Goal: Manage account settings

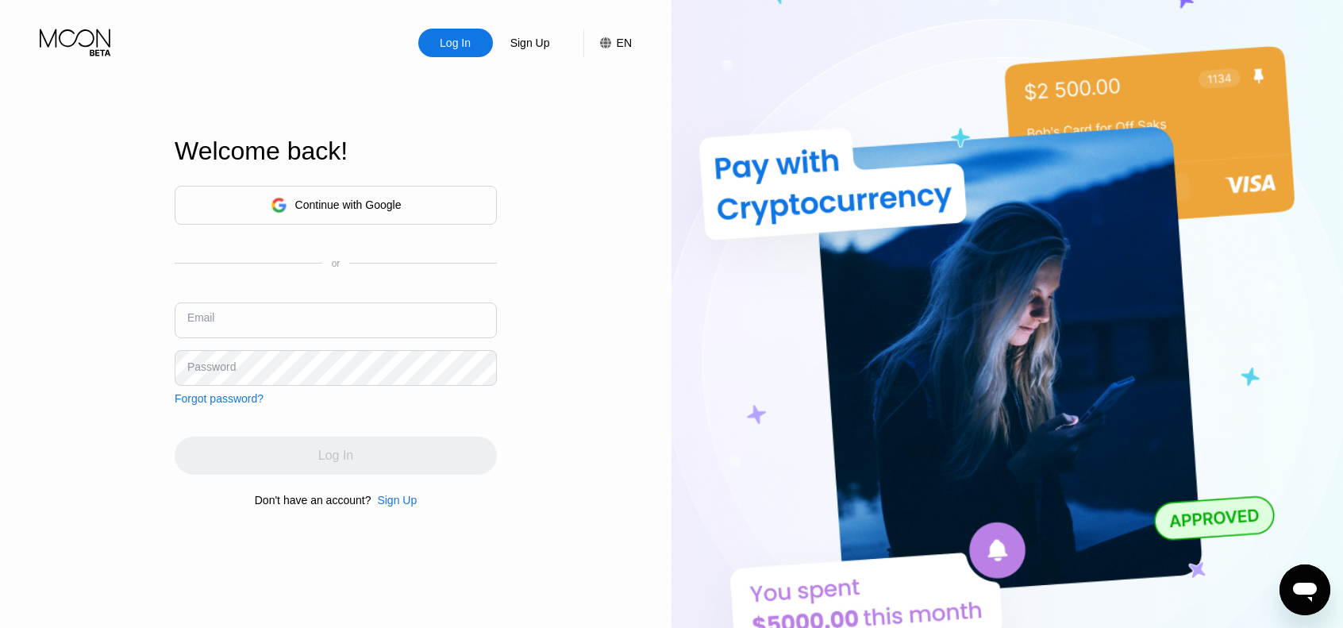
click at [365, 311] on input "text" at bounding box center [336, 320] width 322 height 36
type input "[EMAIL_ADDRESS][DOMAIN_NAME]"
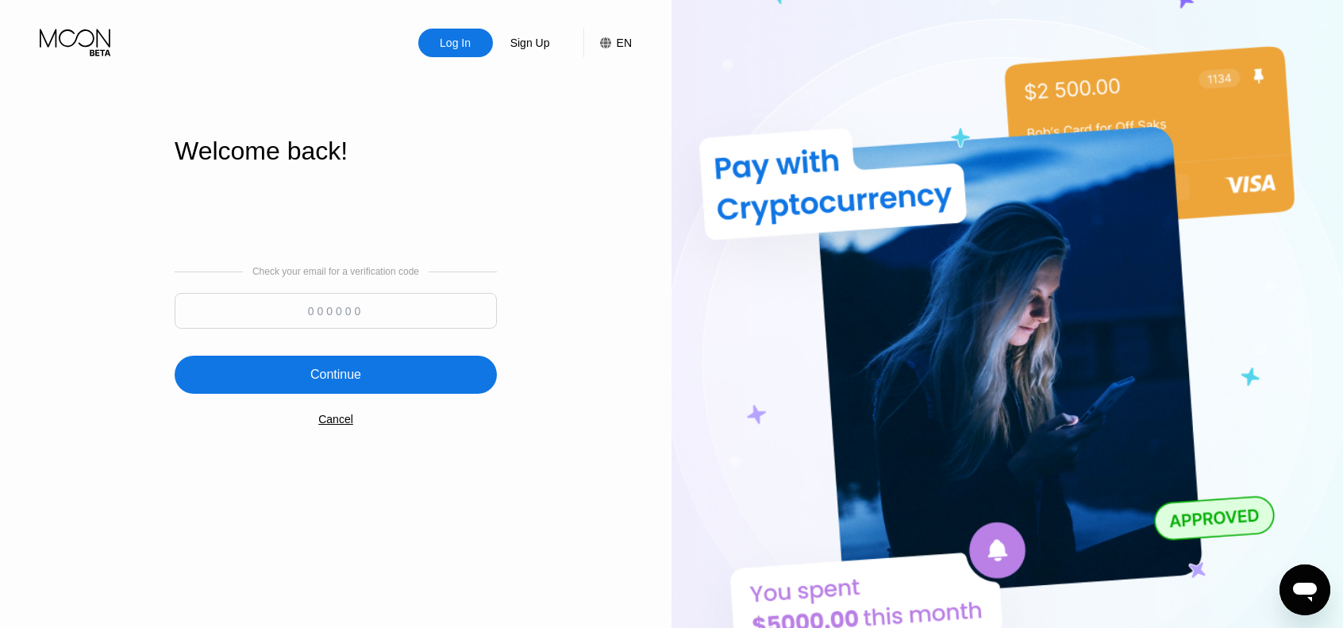
click at [301, 306] on input at bounding box center [336, 311] width 322 height 36
paste input "787302"
type input "787302"
click at [351, 383] on div "Continue" at bounding box center [335, 375] width 51 height 16
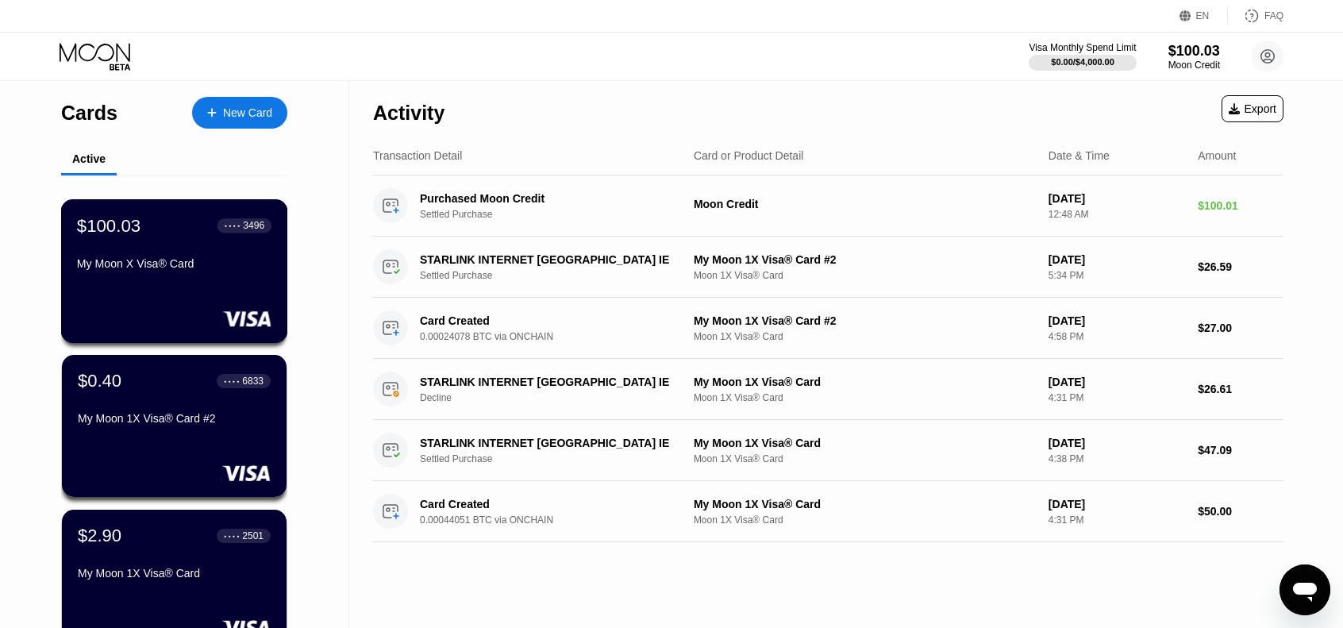
click at [177, 286] on div "$100.03 ● ● ● ● 3496 My Moon X Visa® Card" at bounding box center [174, 271] width 227 height 144
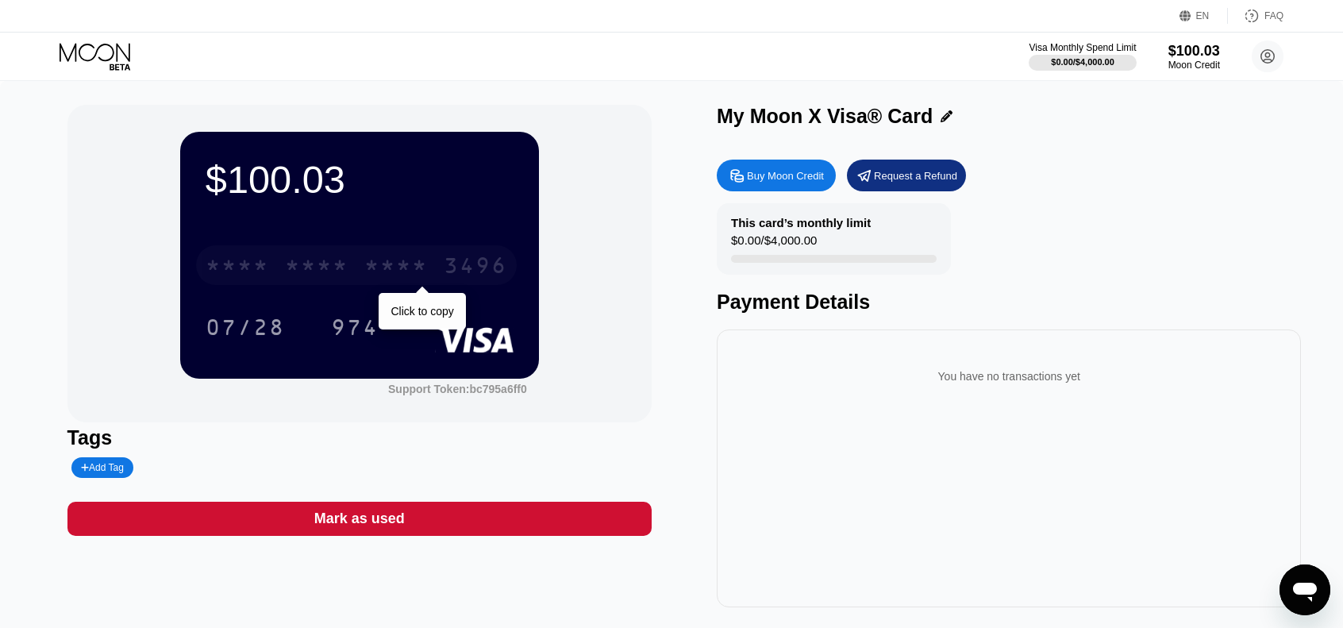
click at [466, 272] on div "3496" at bounding box center [476, 267] width 64 height 25
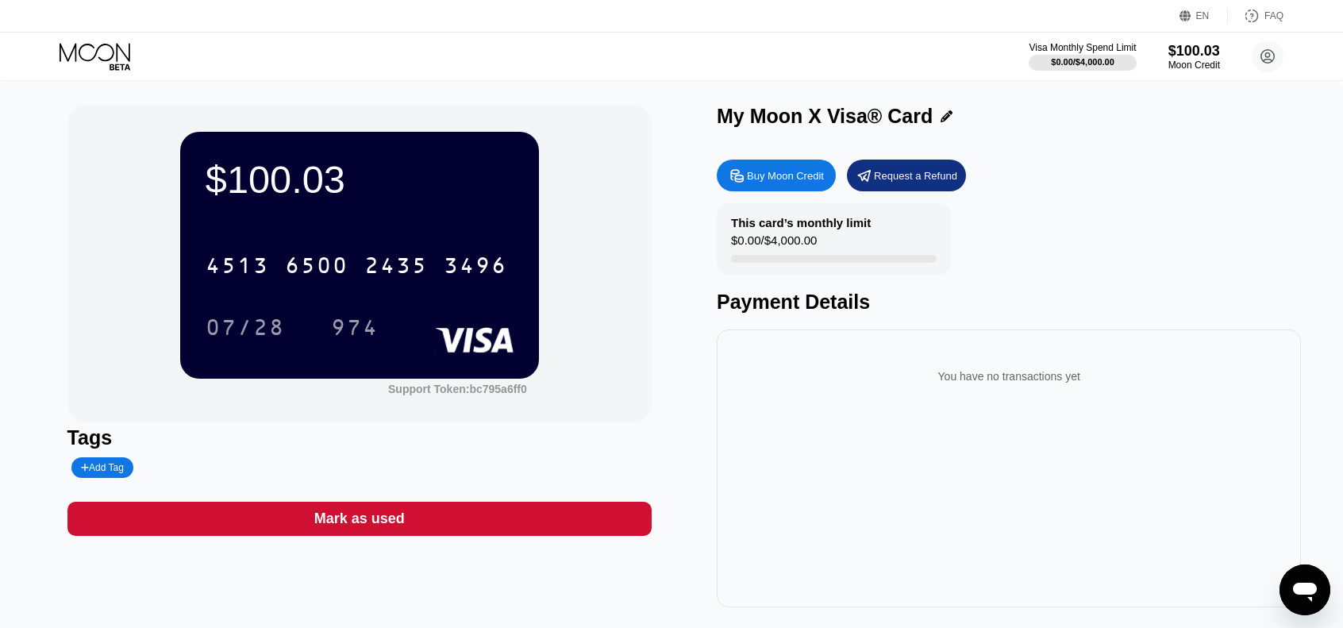
click at [117, 52] on icon at bounding box center [95, 52] width 71 height 18
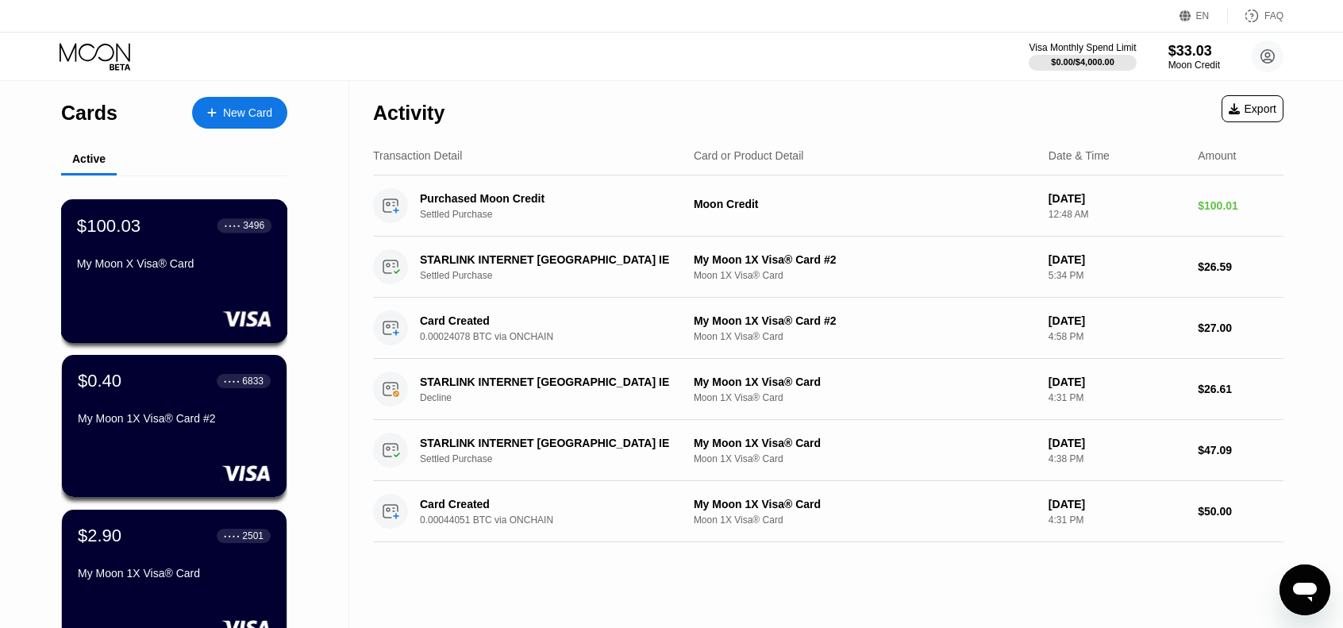
click at [162, 241] on div "$100.03 ● ● ● ● 3496 My Moon X Visa® Card" at bounding box center [174, 245] width 194 height 61
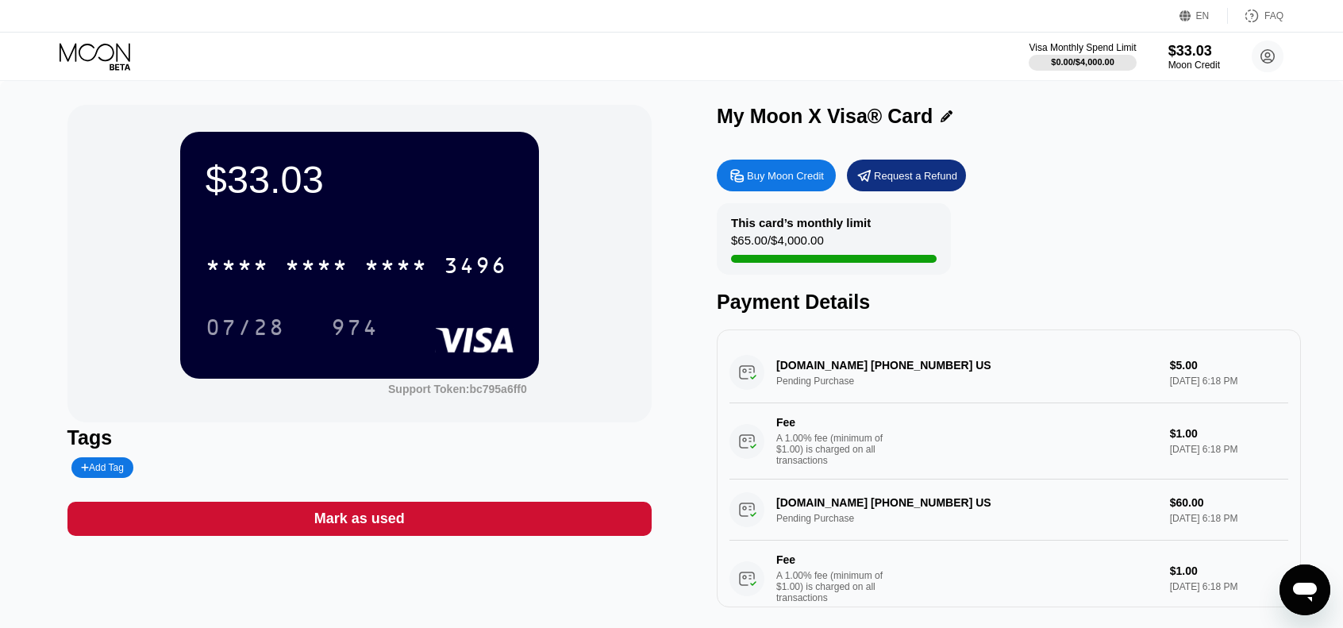
click at [111, 44] on icon at bounding box center [97, 57] width 74 height 28
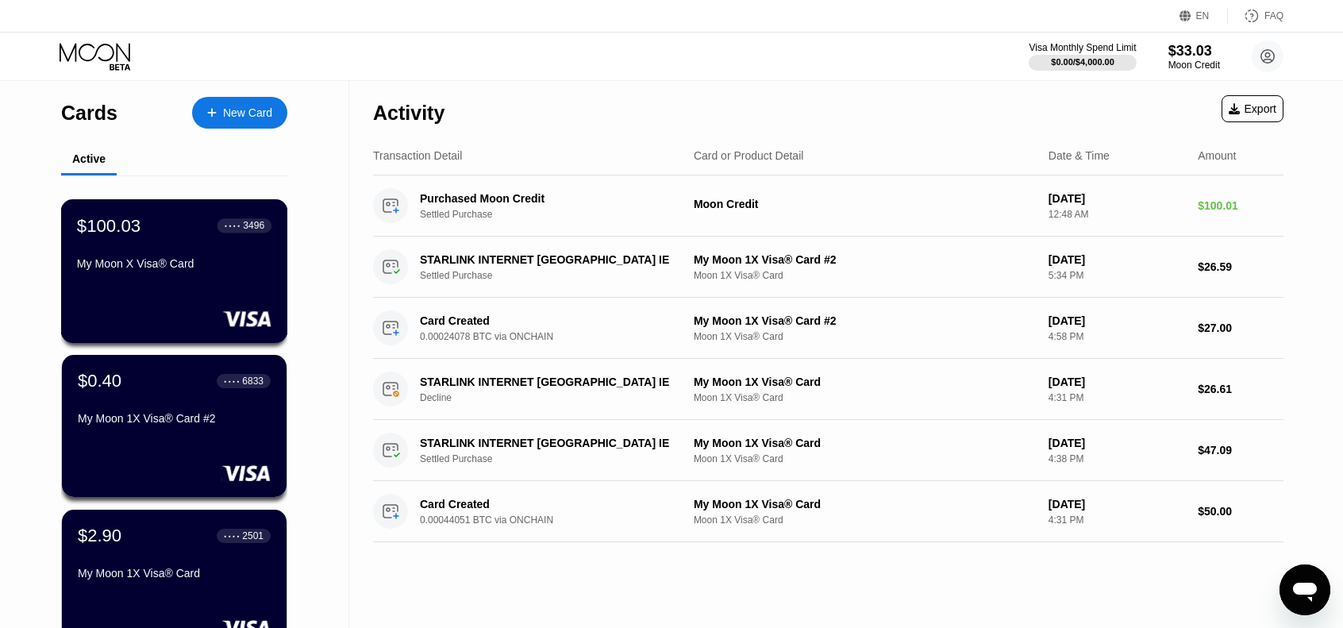
click at [181, 253] on div "$100.03 ● ● ● ● 3496 My Moon X Visa® Card" at bounding box center [174, 245] width 194 height 61
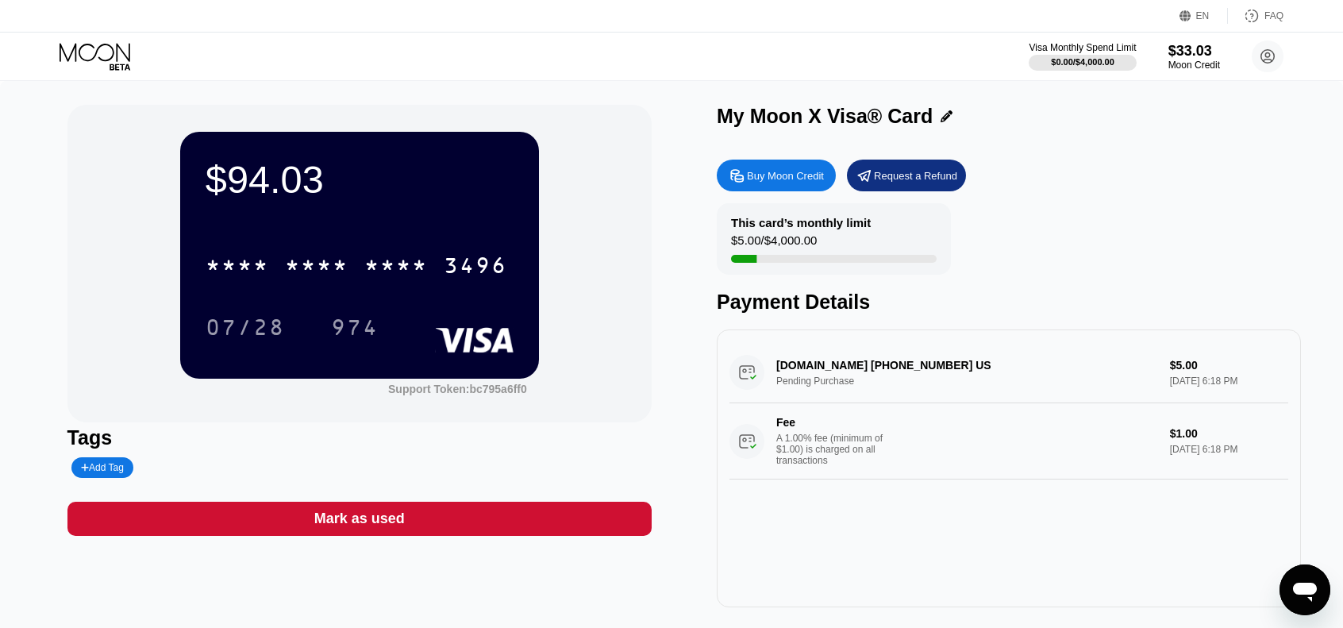
click at [90, 46] on icon at bounding box center [97, 57] width 74 height 28
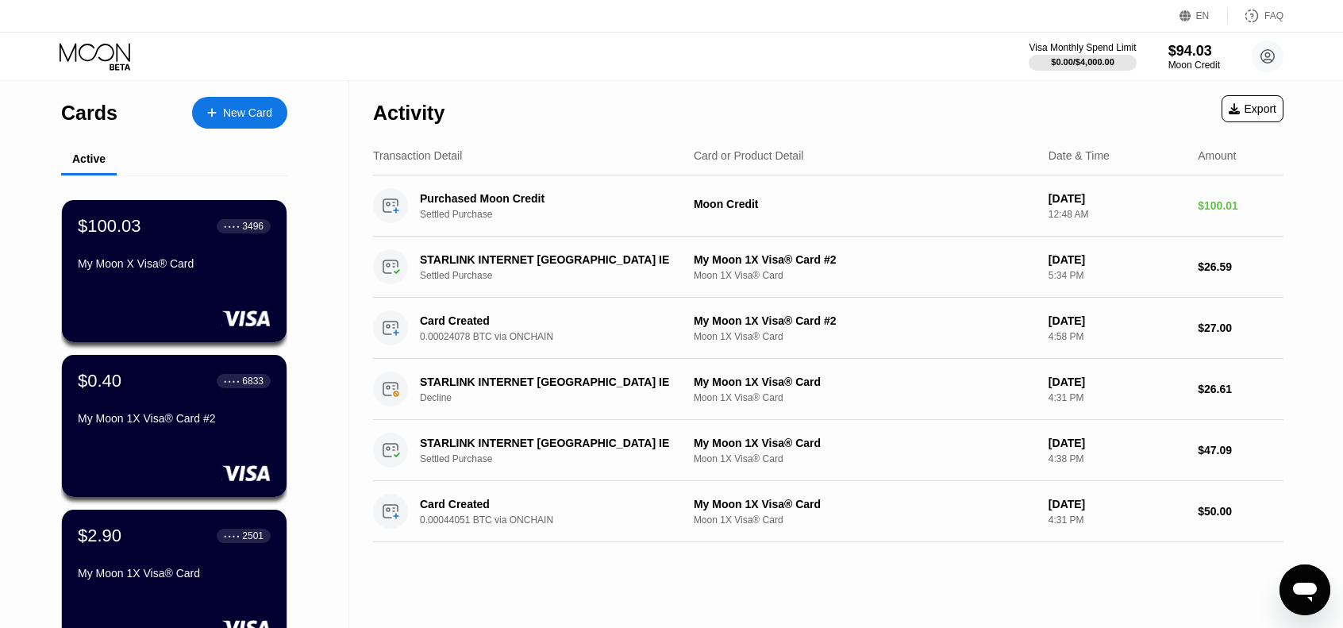
scroll to position [159, 0]
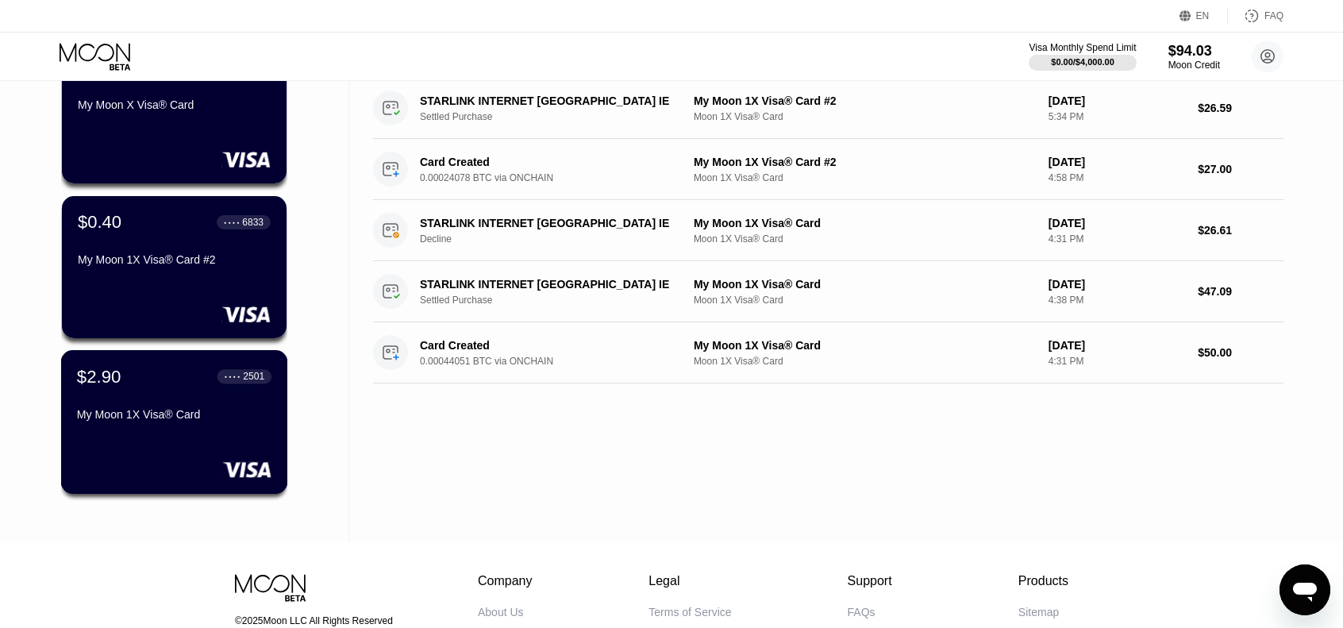
click at [197, 421] on div "My Moon 1X Visa® Card" at bounding box center [174, 414] width 194 height 13
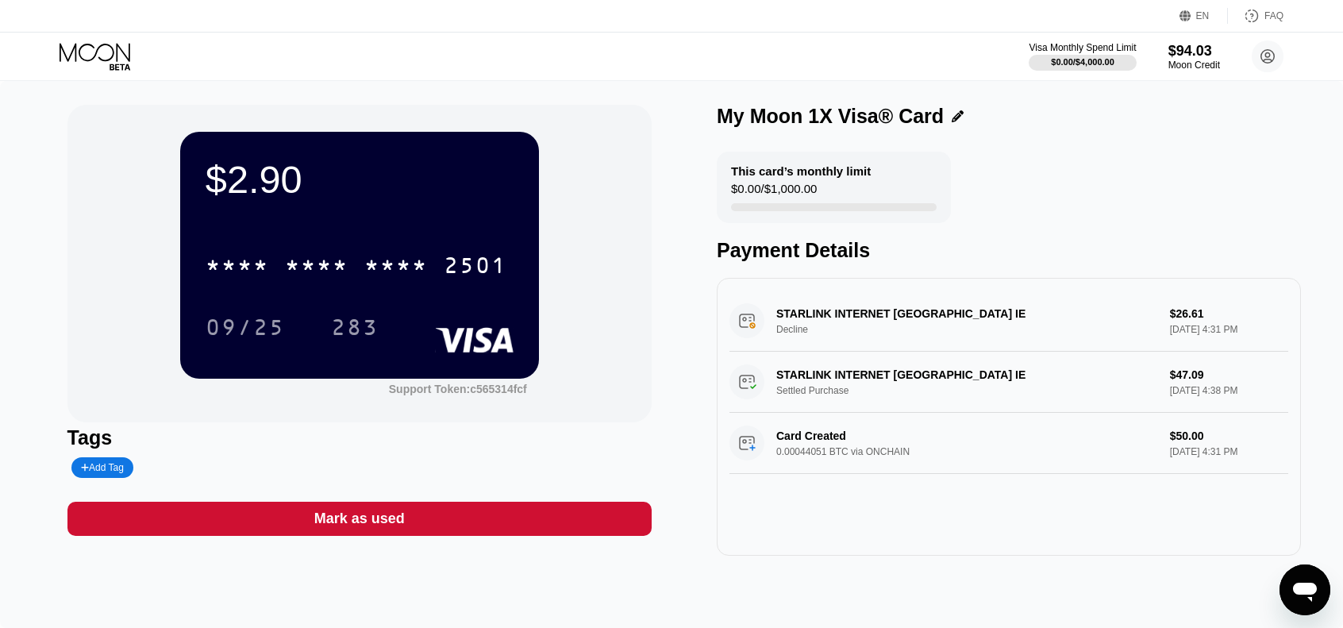
click at [93, 40] on div "Visa Monthly Spend Limit $0.00 / $4,000.00 $94.03 Moon Credit [EMAIL_ADDRESS][D…" at bounding box center [671, 57] width 1343 height 48
click at [86, 45] on icon at bounding box center [97, 57] width 74 height 28
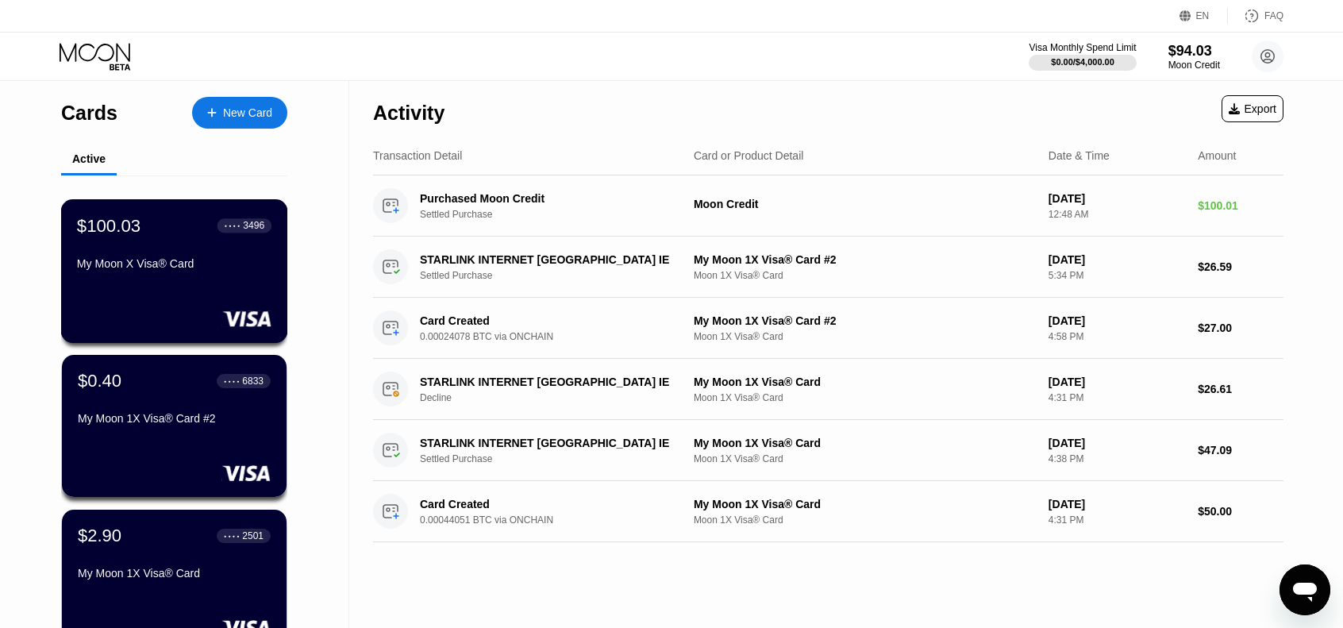
click at [149, 252] on div "$100.03 ● ● ● ● 3496 My Moon X Visa® Card" at bounding box center [174, 245] width 194 height 61
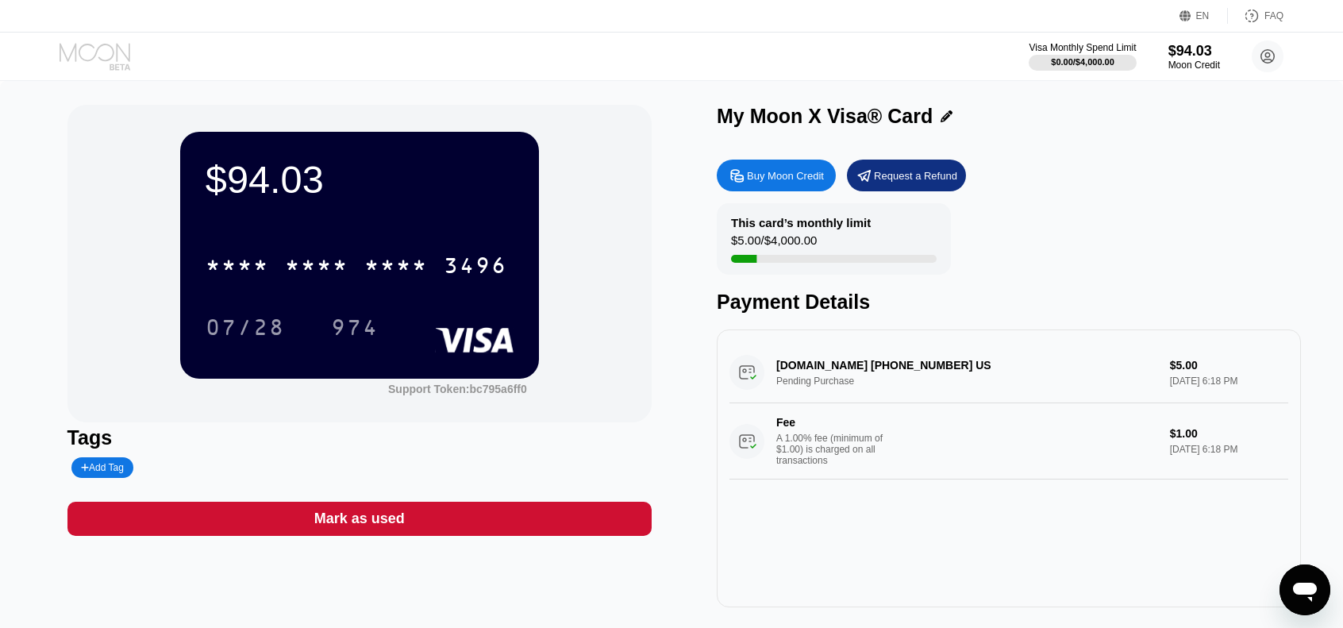
click at [79, 52] on icon at bounding box center [95, 52] width 71 height 18
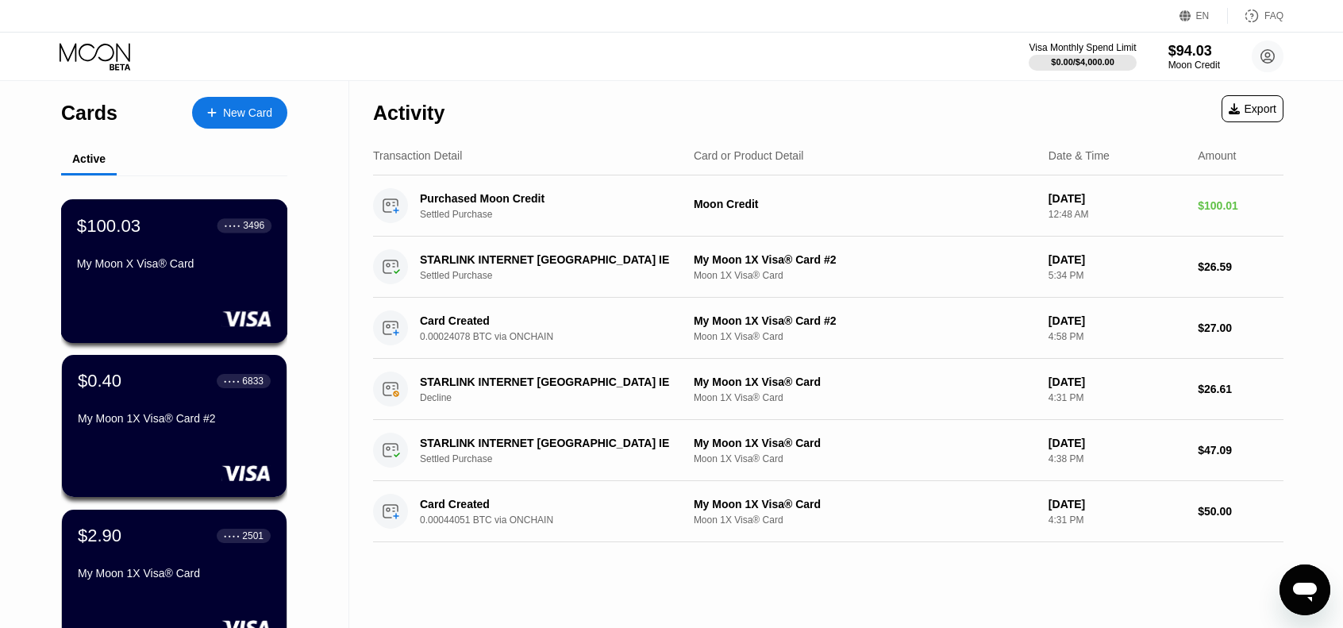
click at [148, 256] on div "$100.03 ● ● ● ● 3496 My Moon X Visa® Card" at bounding box center [174, 245] width 194 height 61
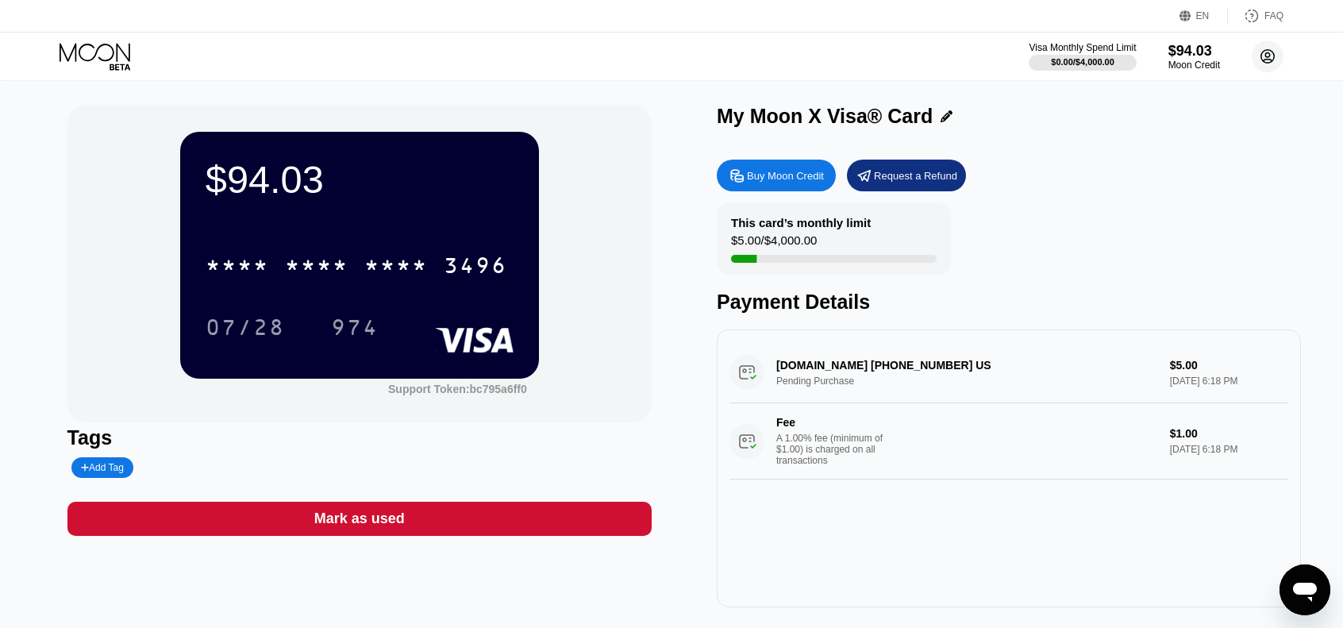
click at [1268, 56] on icon at bounding box center [1268, 56] width 9 height 9
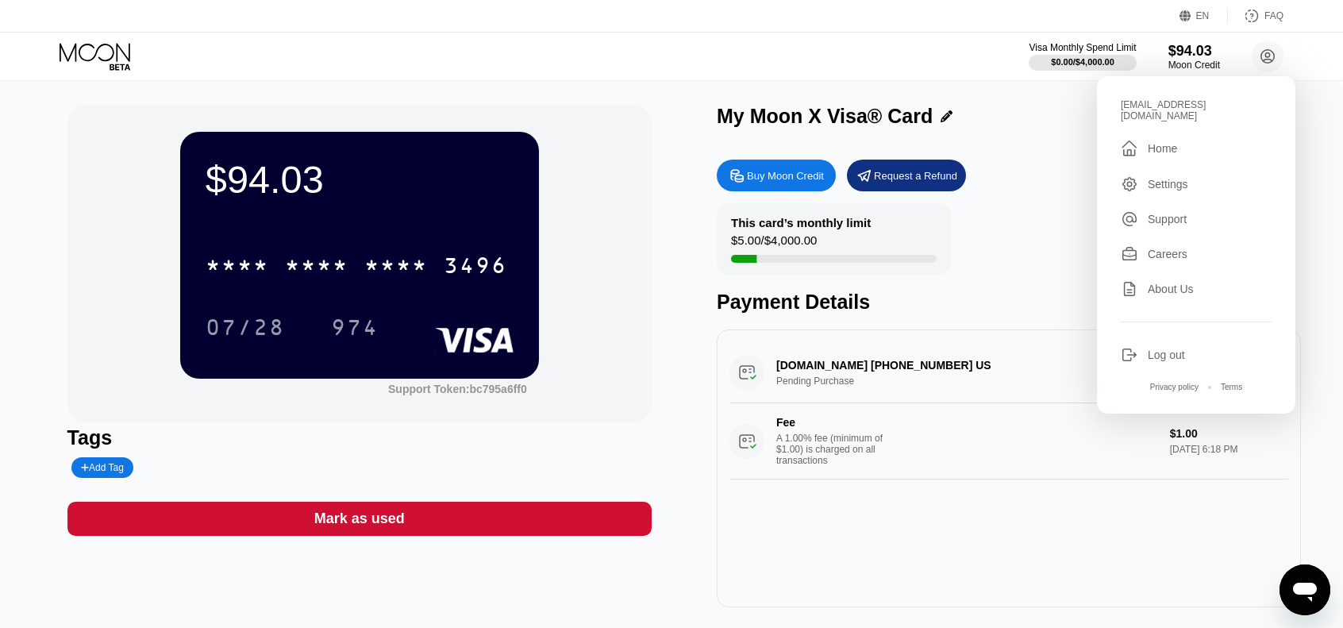
click at [1168, 348] on div "Log out" at bounding box center [1166, 354] width 37 height 13
